Goal: Entertainment & Leisure: Consume media (video, audio)

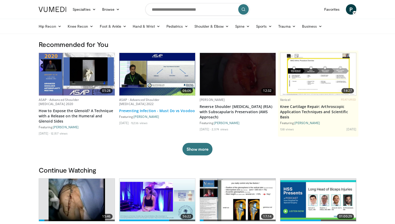
click at [173, 112] on link "Preventing Infection - Must Do vs Voodoo" at bounding box center [157, 110] width 76 height 5
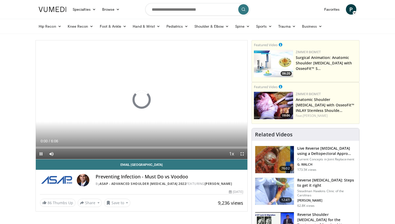
click at [241, 154] on span "Video Player" at bounding box center [242, 154] width 10 height 10
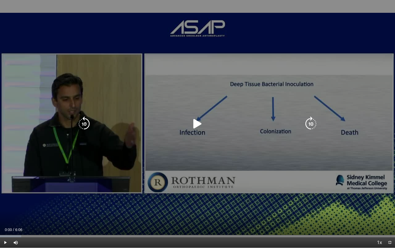
click at [181, 128] on div "Video Player" at bounding box center [197, 124] width 237 height 10
click at [200, 123] on icon "Video Player" at bounding box center [197, 123] width 15 height 15
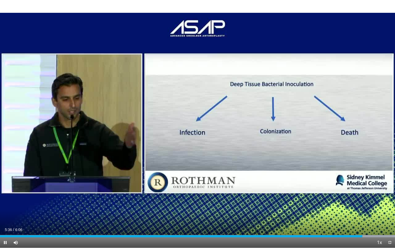
click at [4, 224] on span "Video Player" at bounding box center [5, 242] width 10 height 10
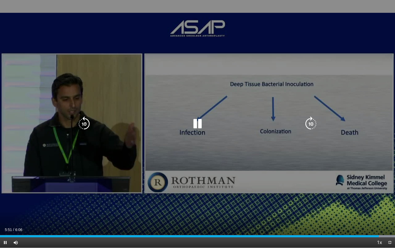
click at [84, 121] on icon "Video Player" at bounding box center [84, 123] width 15 height 15
click at [86, 122] on icon "Video Player" at bounding box center [84, 123] width 15 height 15
click at [87, 125] on icon "Video Player" at bounding box center [84, 123] width 15 height 15
click at [202, 121] on icon "Video Player" at bounding box center [197, 123] width 15 height 15
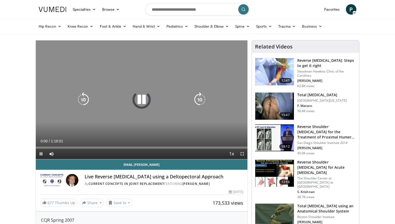
click at [142, 97] on icon "Video Player" at bounding box center [141, 99] width 15 height 15
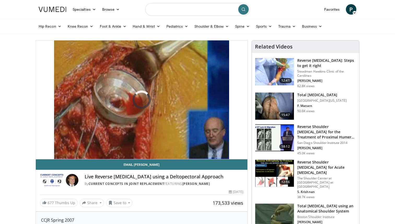
click at [184, 11] on input "Search topics, interventions" at bounding box center [197, 9] width 104 height 13
type input "**********"
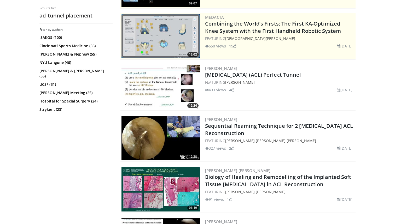
scroll to position [100, 0]
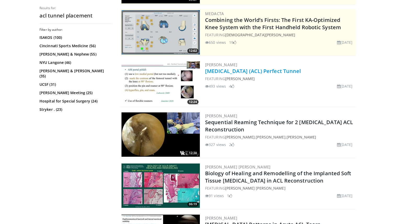
click at [275, 71] on link "Anterior Cruciate Ligament (ACL) Perfect Tunnel" at bounding box center [253, 71] width 96 height 7
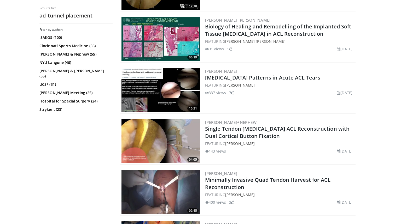
scroll to position [251, 0]
